Goal: Task Accomplishment & Management: Use online tool/utility

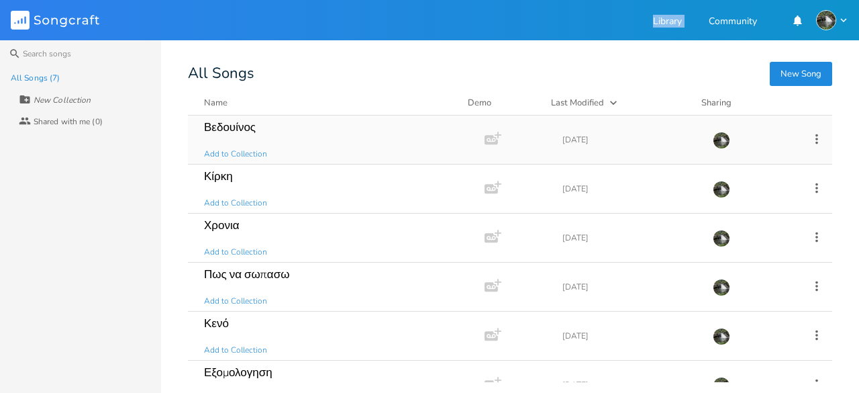
click at [244, 130] on div "Βεδουίνος" at bounding box center [230, 127] width 52 height 11
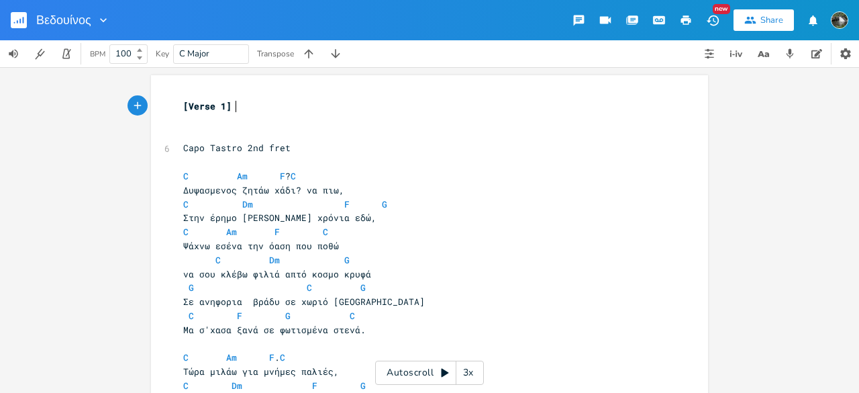
click at [473, 368] on div "3x" at bounding box center [469, 373] width 24 height 24
click at [473, 368] on div "4x" at bounding box center [469, 373] width 24 height 24
click at [473, 368] on div "5x" at bounding box center [469, 373] width 24 height 24
click at [473, 368] on div "1x" at bounding box center [469, 373] width 24 height 24
click at [432, 377] on div "Autoscroll 2x" at bounding box center [429, 373] width 109 height 24
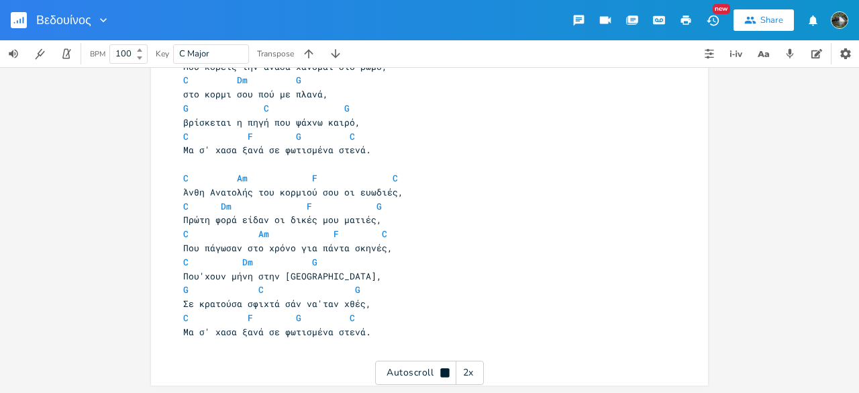
scroll to position [543, 0]
click at [19, 19] on rect "button" at bounding box center [19, 20] width 16 height 16
click at [25, 19] on rect "button" at bounding box center [19, 20] width 16 height 16
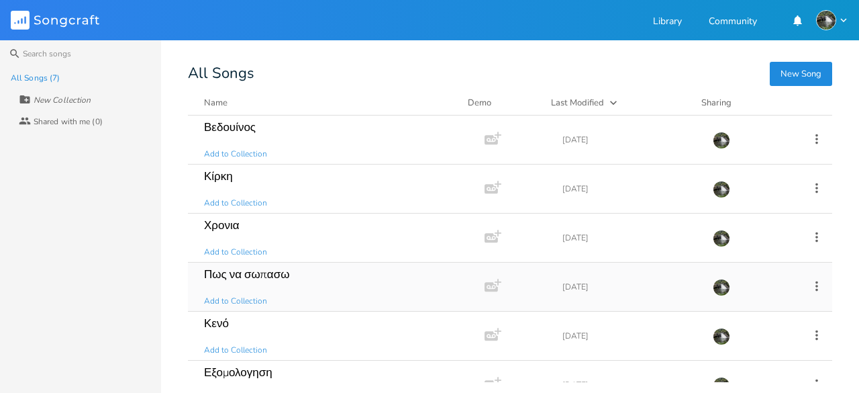
scroll to position [69, 0]
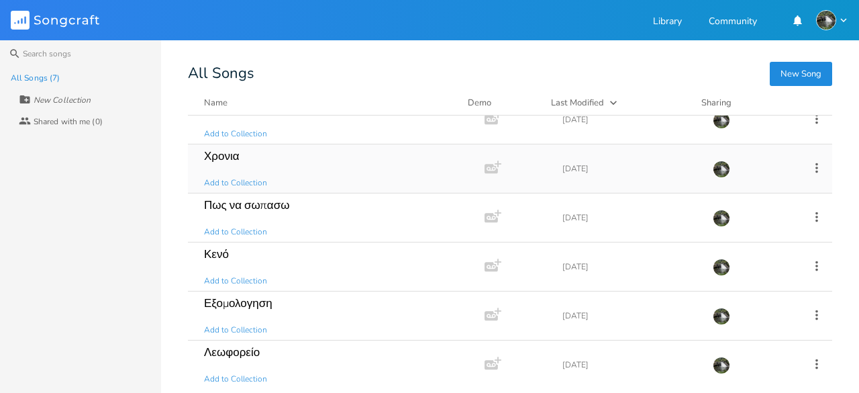
click at [230, 160] on div "Χρονια" at bounding box center [222, 155] width 36 height 11
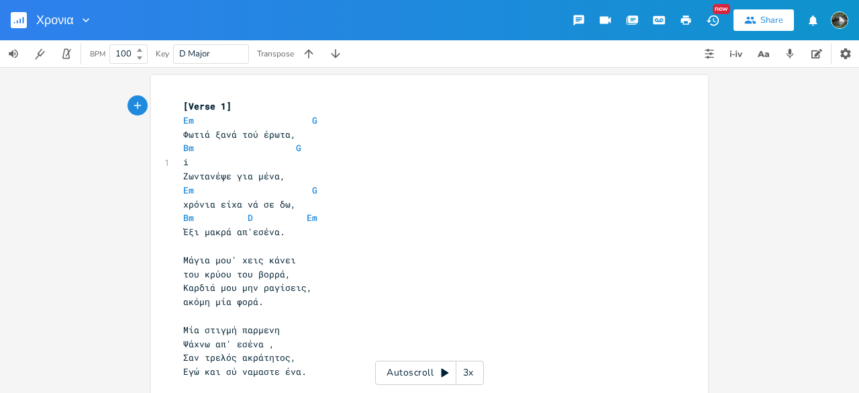
type textarea "\"
